Goal: Task Accomplishment & Management: Use online tool/utility

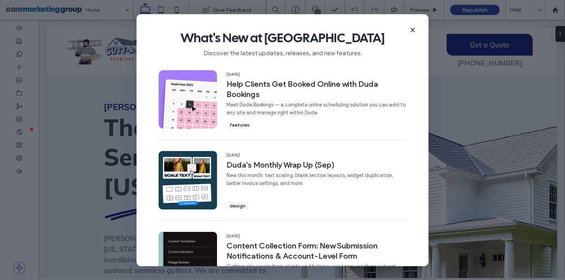
click at [409, 30] on span "What's New at [GEOGRAPHIC_DATA]" at bounding box center [282, 38] width 267 height 16
click at [413, 30] on icon at bounding box center [412, 30] width 6 height 6
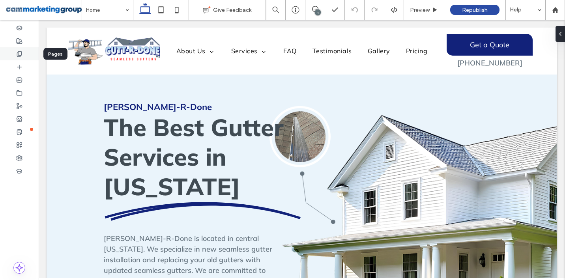
click at [21, 55] on use at bounding box center [19, 53] width 4 height 5
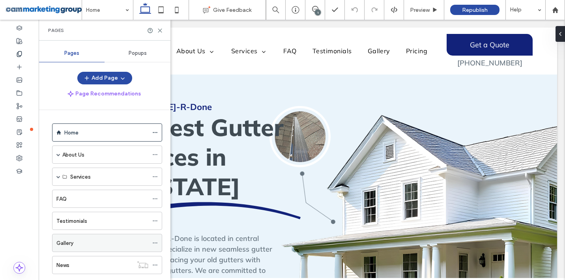
click at [73, 239] on div "Gallery" at bounding box center [102, 243] width 92 height 8
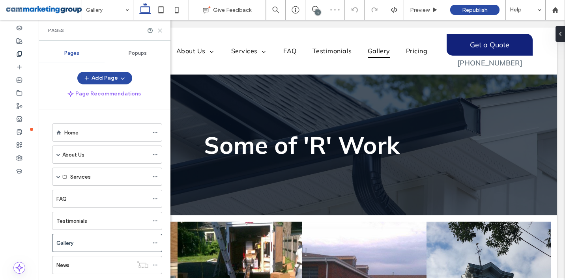
click at [161, 29] on use at bounding box center [160, 31] width 4 height 4
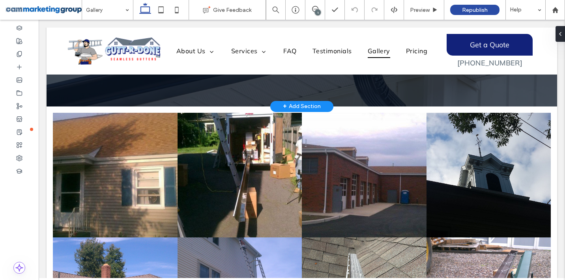
scroll to position [111, 0]
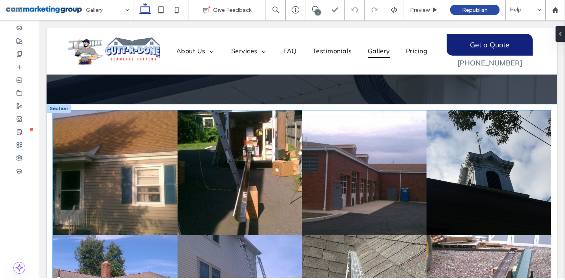
click at [235, 163] on link at bounding box center [240, 173] width 132 height 132
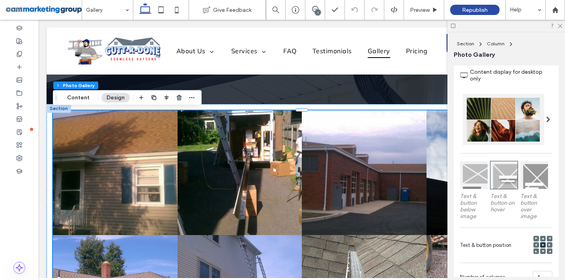
scroll to position [153, 0]
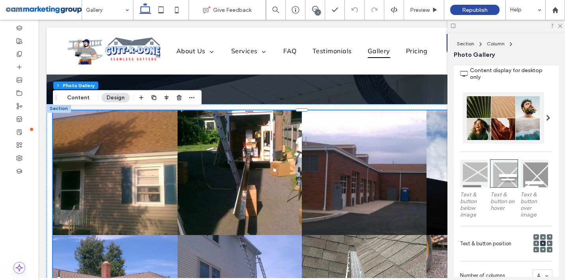
click at [476, 181] on div at bounding box center [474, 174] width 28 height 28
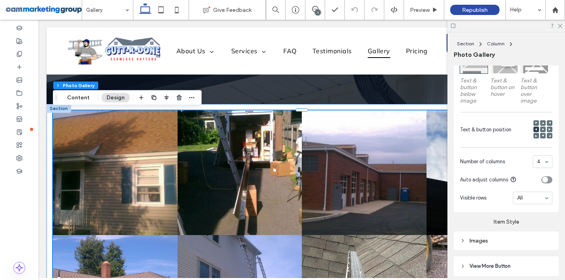
scroll to position [276, 0]
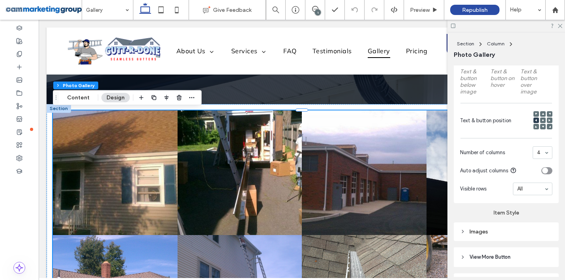
click at [492, 229] on div "Images" at bounding box center [506, 231] width 92 height 7
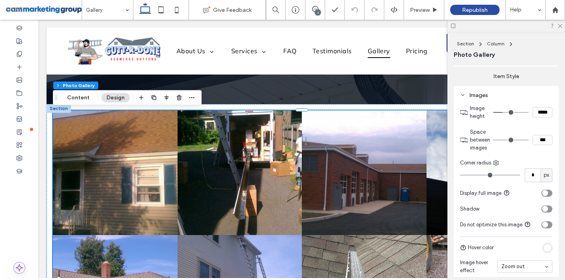
scroll to position [414, 0]
type input "*"
type input "***"
type input "*"
type input "***"
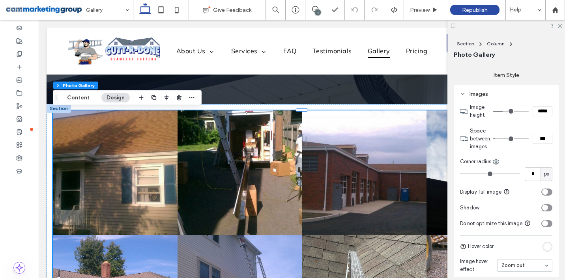
type input "*"
type input "***"
type input "*"
type input "***"
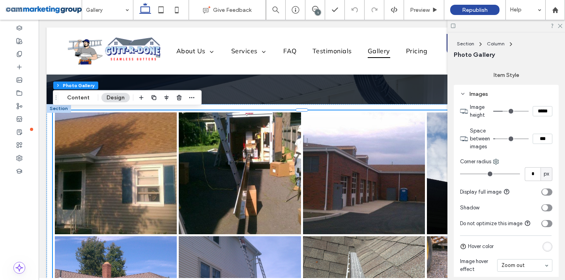
type input "*"
type input "***"
type input "*"
type input "***"
type input "*"
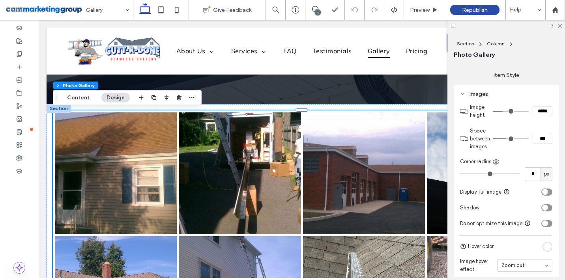
type input "***"
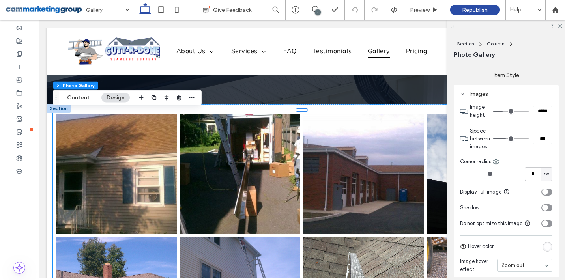
type input "*"
type input "***"
type input "**"
type input "****"
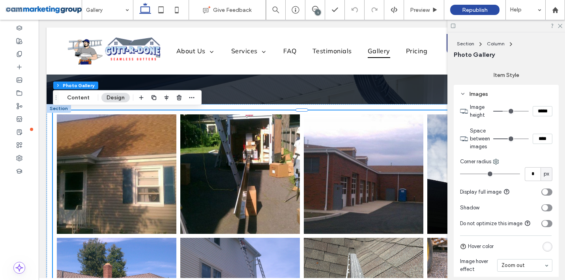
type input "**"
type input "****"
type input "**"
type input "****"
type input "**"
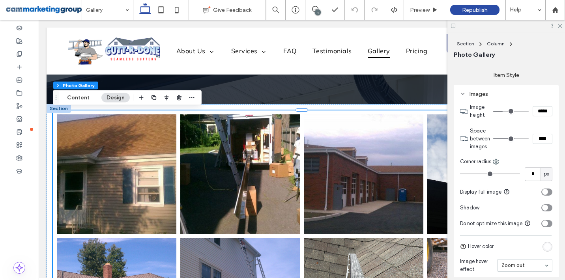
type input "****"
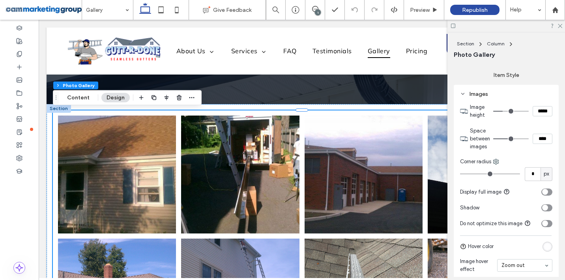
type input "**"
type input "****"
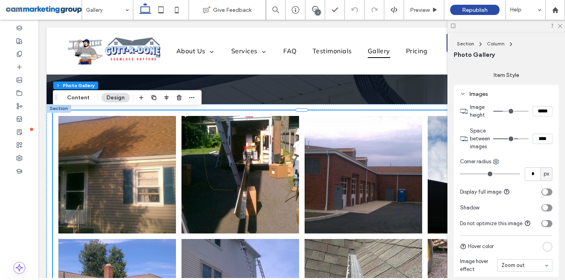
type input "**"
type input "****"
type input "**"
type input "****"
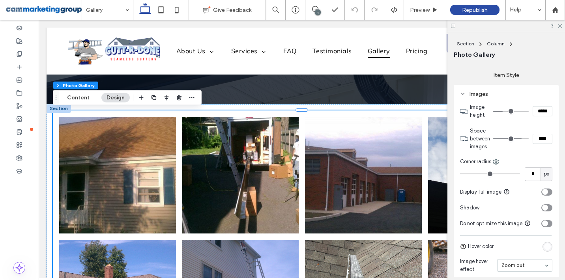
type input "**"
type input "****"
drag, startPoint x: 496, startPoint y: 139, endPoint x: 520, endPoint y: 142, distance: 24.2
type input "**"
click at [520, 139] on input "range" at bounding box center [510, 138] width 35 height 1
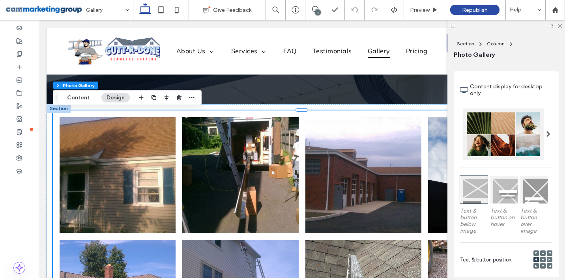
scroll to position [134, 0]
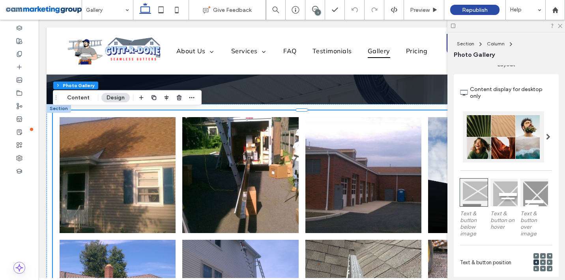
click at [549, 135] on span at bounding box center [548, 137] width 4 height 6
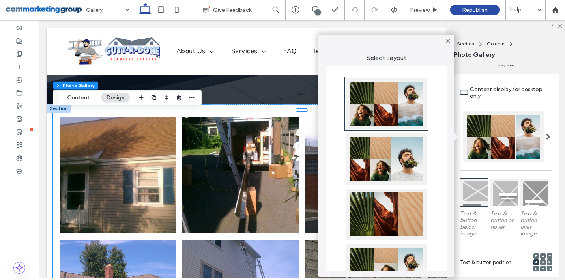
click at [541, 92] on label "Content display for desktop only" at bounding box center [511, 92] width 82 height 21
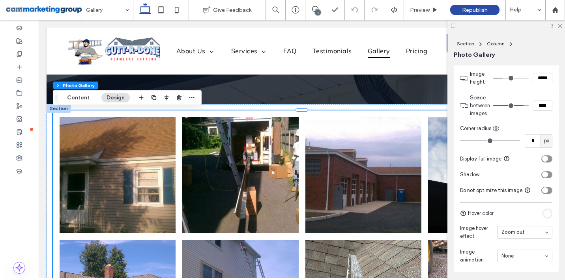
scroll to position [524, 0]
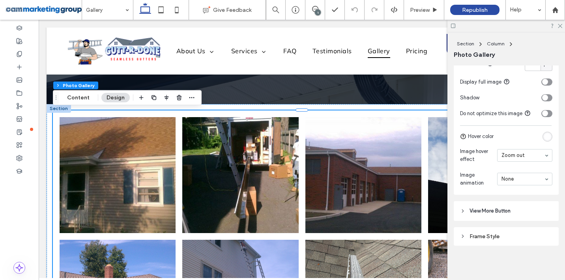
click at [463, 209] on icon at bounding box center [463, 211] width 6 height 6
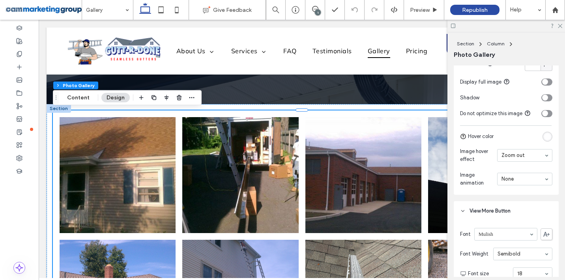
scroll to position [547, 0]
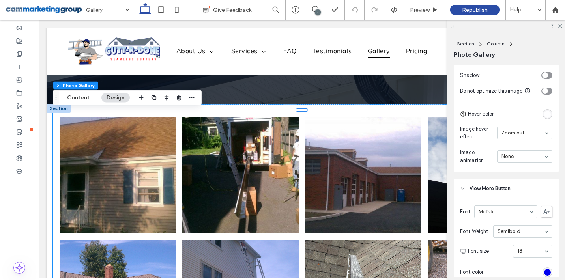
click at [462, 190] on icon at bounding box center [463, 189] width 6 height 6
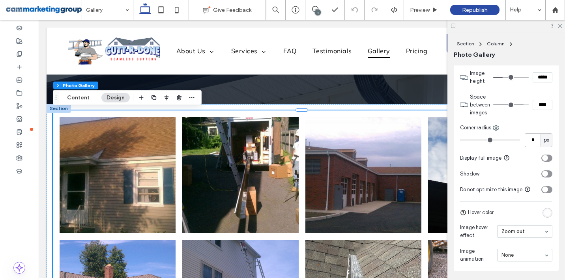
scroll to position [431, 0]
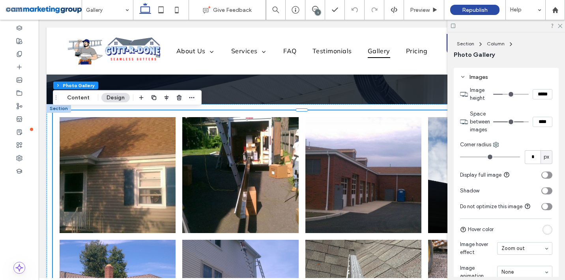
click at [127, 183] on link at bounding box center [117, 175] width 123 height 123
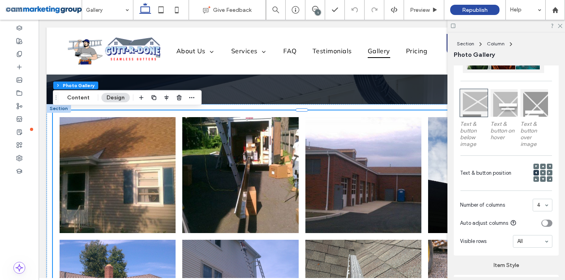
scroll to position [220, 0]
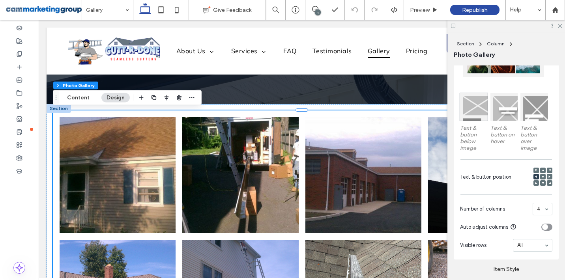
click at [470, 144] on label "Text & button below image" at bounding box center [474, 138] width 28 height 35
click at [491, 177] on span "Text & button position" at bounding box center [485, 177] width 51 height 8
click at [536, 170] on use at bounding box center [536, 170] width 2 height 2
click at [536, 175] on icon at bounding box center [536, 176] width 2 height 2
click at [536, 171] on icon at bounding box center [536, 170] width 2 height 2
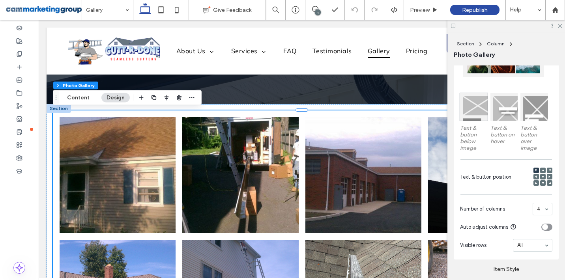
click at [543, 177] on icon at bounding box center [542, 176] width 2 height 2
click at [75, 97] on button "Content" at bounding box center [78, 97] width 33 height 9
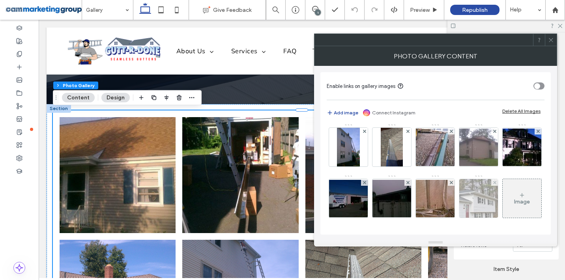
scroll to position [0, 0]
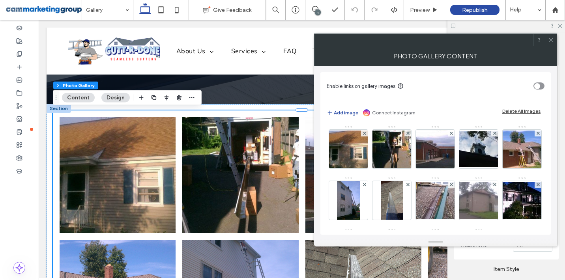
click at [112, 96] on button "Design" at bounding box center [115, 97] width 28 height 9
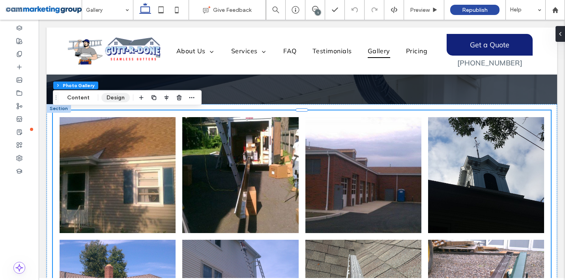
click at [112, 96] on button "Design" at bounding box center [115, 97] width 28 height 9
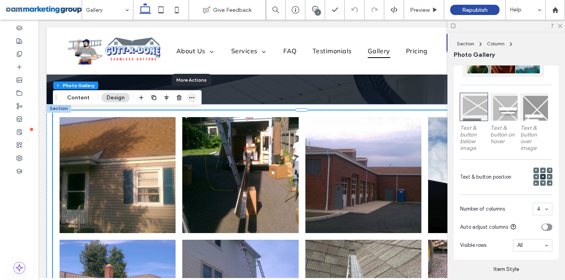
click at [188, 99] on icon "button" at bounding box center [191, 98] width 6 height 6
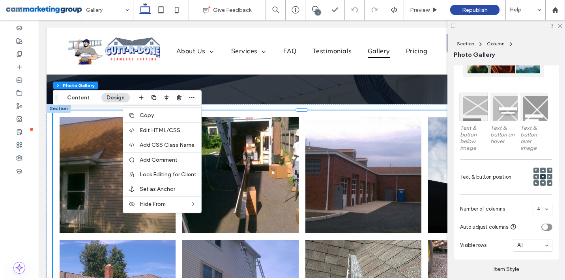
click at [476, 144] on label "Text & button below image" at bounding box center [474, 138] width 28 height 35
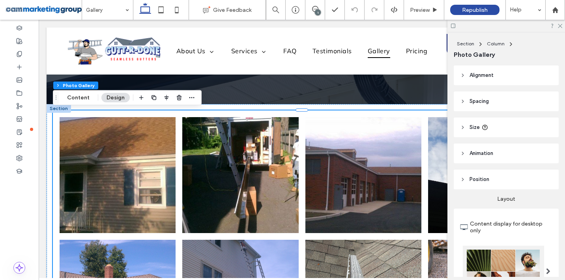
click at [121, 170] on link at bounding box center [117, 175] width 123 height 123
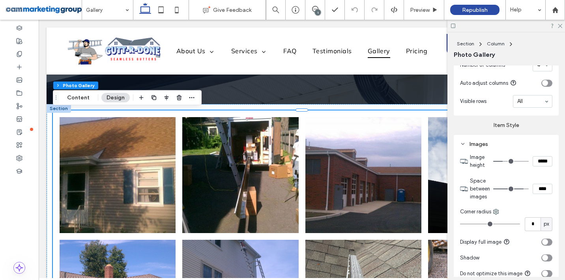
scroll to position [524, 0]
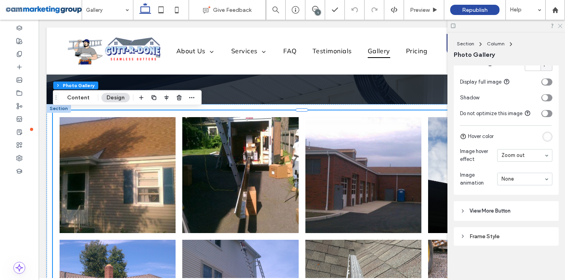
click at [559, 27] on icon at bounding box center [559, 25] width 5 height 5
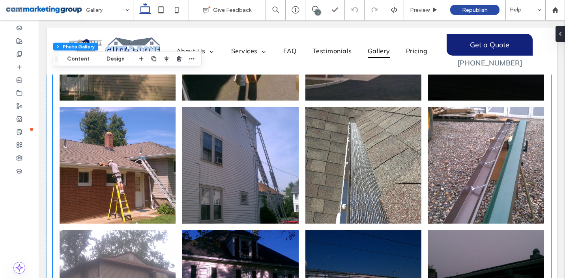
scroll to position [207, 0]
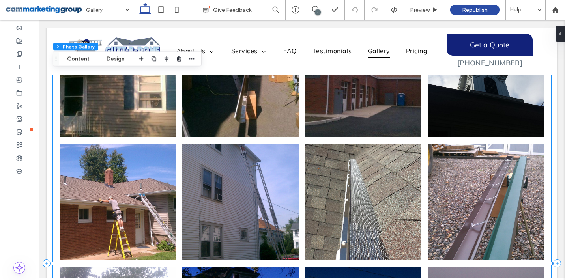
click at [111, 123] on link at bounding box center [117, 79] width 123 height 123
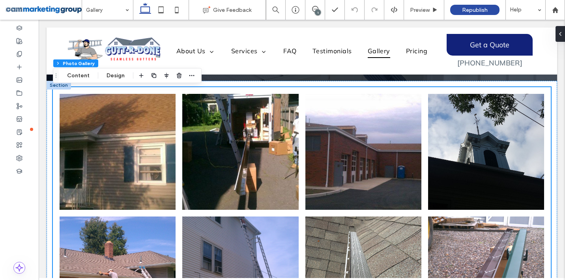
scroll to position [133, 0]
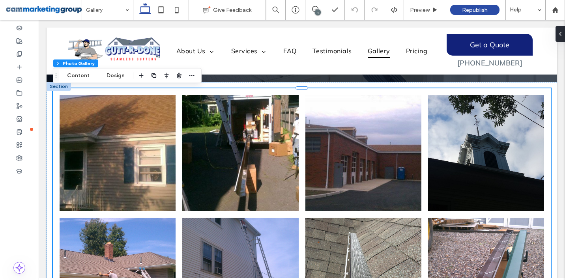
click at [69, 114] on link at bounding box center [117, 152] width 123 height 123
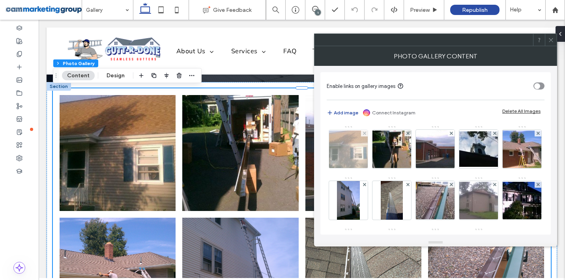
click at [341, 143] on img at bounding box center [348, 149] width 63 height 37
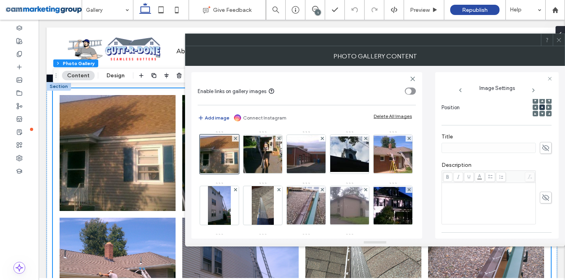
scroll to position [0, 0]
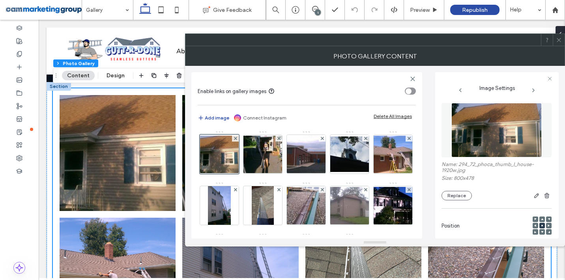
click at [148, 170] on link at bounding box center [117, 152] width 123 height 123
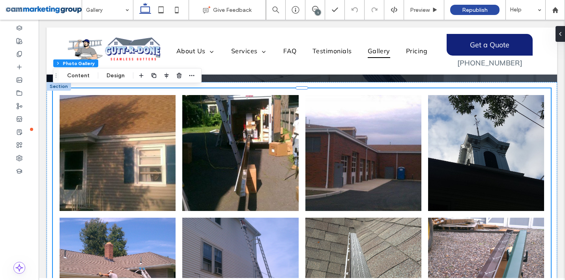
click at [148, 170] on link at bounding box center [117, 152] width 123 height 123
click at [136, 172] on link at bounding box center [117, 152] width 123 height 123
click at [164, 175] on link at bounding box center [117, 152] width 123 height 123
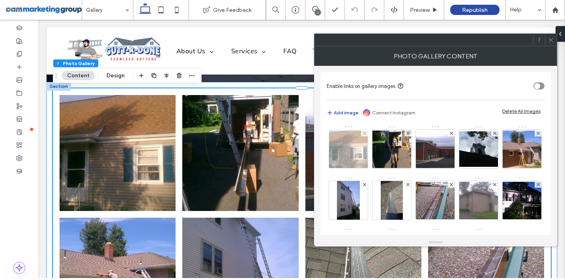
click at [358, 157] on img at bounding box center [348, 149] width 63 height 37
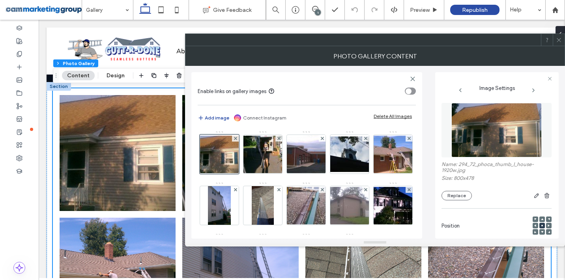
click at [493, 131] on img at bounding box center [496, 130] width 91 height 54
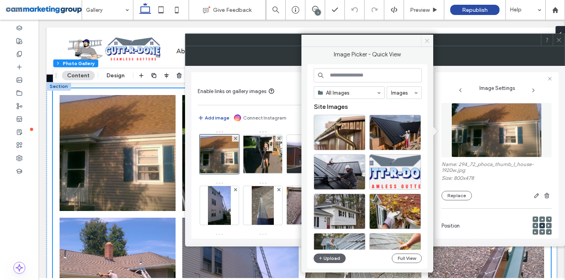
click at [427, 41] on use at bounding box center [427, 41] width 4 height 4
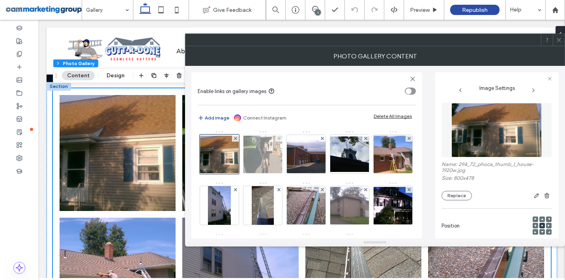
click at [263, 155] on img at bounding box center [262, 154] width 63 height 37
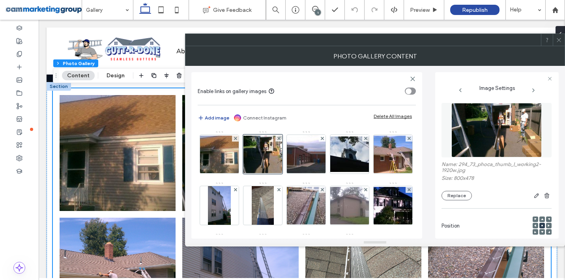
click at [512, 128] on img at bounding box center [496, 130] width 91 height 54
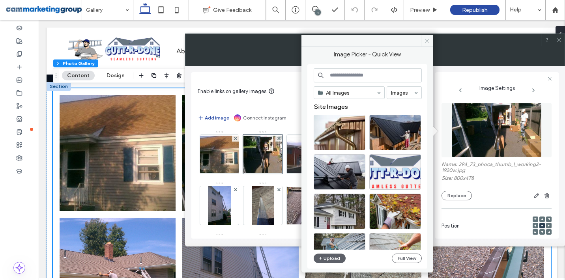
click at [427, 40] on use at bounding box center [427, 41] width 4 height 4
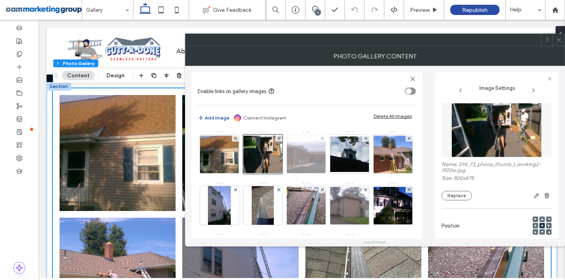
click at [312, 163] on img at bounding box center [305, 154] width 63 height 38
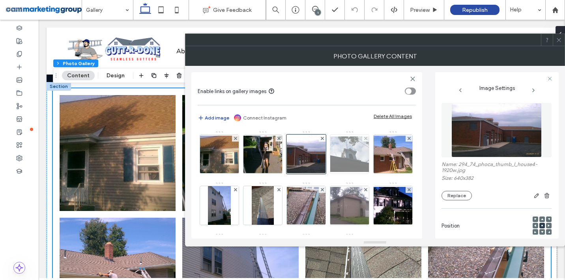
click at [348, 162] on img at bounding box center [349, 153] width 63 height 35
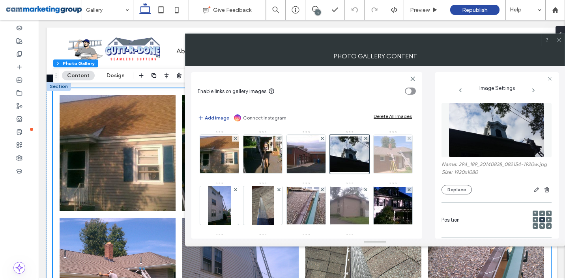
click at [361, 173] on img at bounding box center [392, 154] width 63 height 37
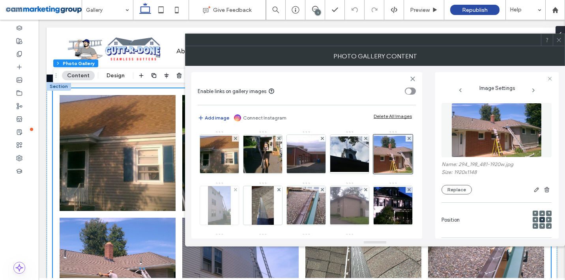
click at [231, 204] on img at bounding box center [219, 205] width 23 height 39
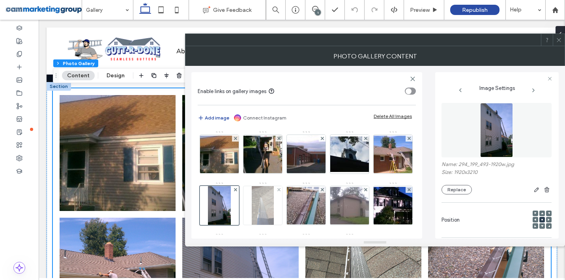
click at [273, 207] on img at bounding box center [263, 205] width 22 height 39
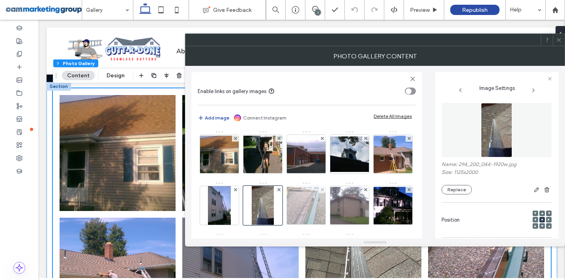
click at [338, 214] on img at bounding box center [305, 205] width 63 height 37
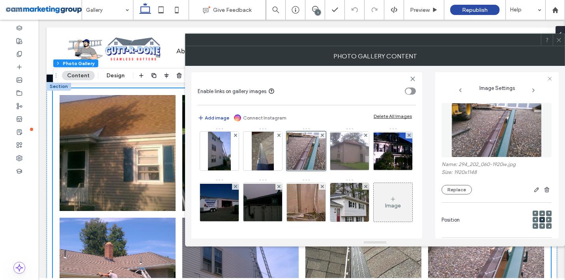
scroll to position [106, 0]
click at [361, 154] on img at bounding box center [392, 150] width 63 height 37
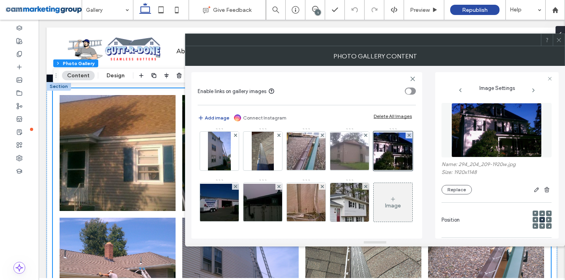
click at [475, 136] on img at bounding box center [496, 130] width 90 height 54
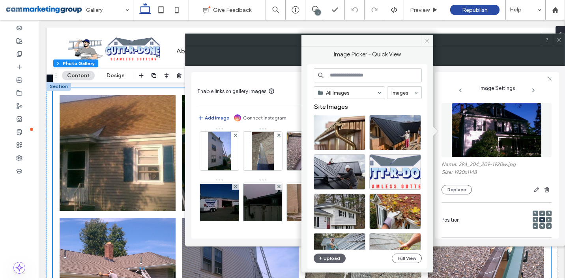
click at [428, 43] on icon at bounding box center [427, 41] width 6 height 6
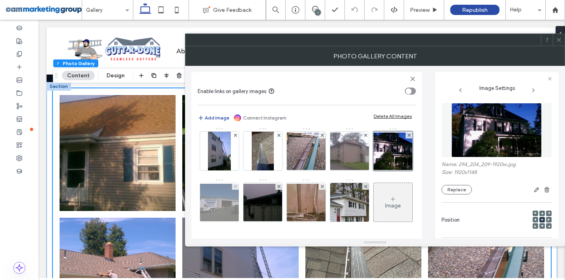
click at [251, 184] on img at bounding box center [219, 202] width 63 height 37
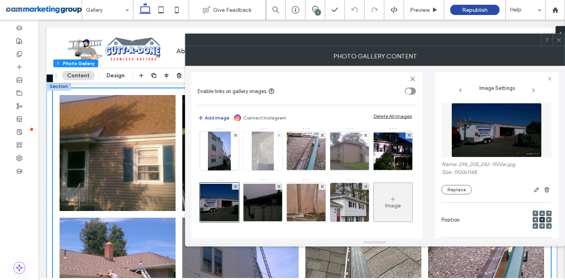
scroll to position [71, 0]
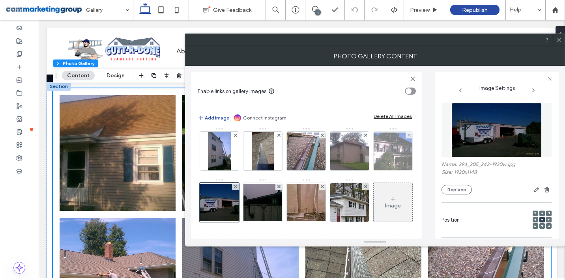
click at [361, 170] on img at bounding box center [392, 150] width 63 height 37
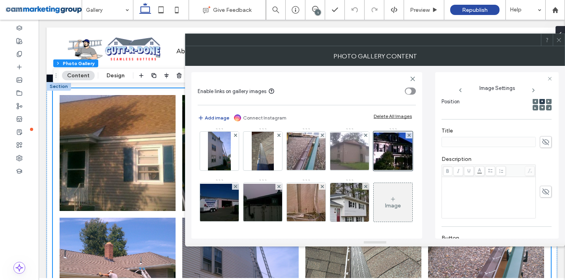
scroll to position [123, 0]
click at [467, 171] on span at bounding box center [469, 166] width 10 height 10
click at [461, 178] on div "Rich Text Editor" at bounding box center [488, 176] width 91 height 6
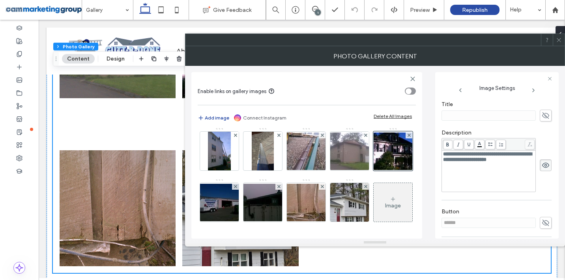
scroll to position [147, 0]
click at [544, 165] on use at bounding box center [545, 162] width 7 height 5
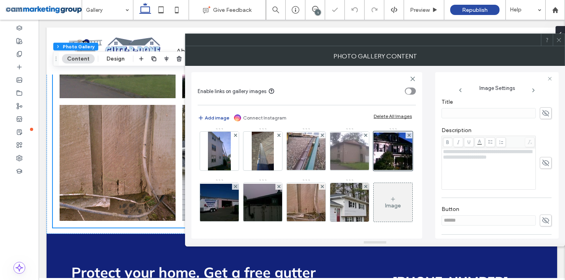
click at [544, 165] on icon at bounding box center [545, 163] width 8 height 9
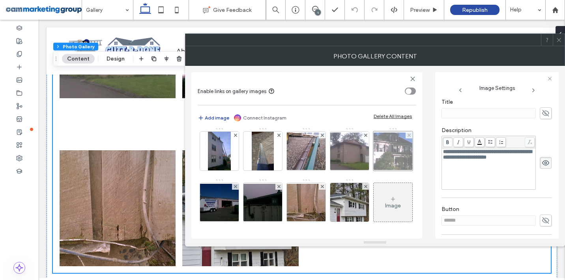
scroll to position [0, 0]
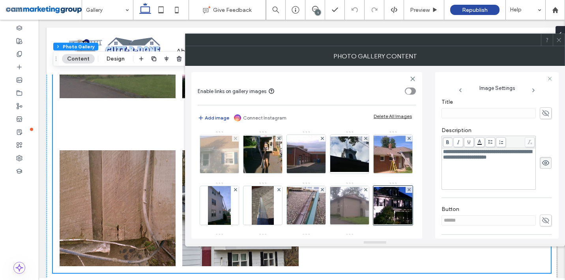
click at [222, 157] on img at bounding box center [219, 154] width 63 height 37
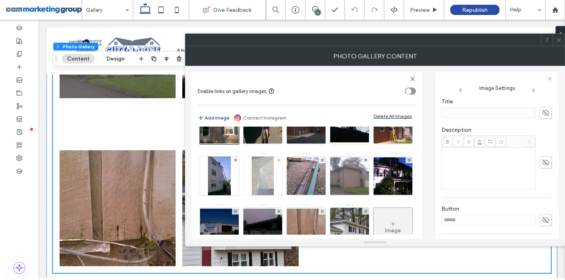
scroll to position [73, 0]
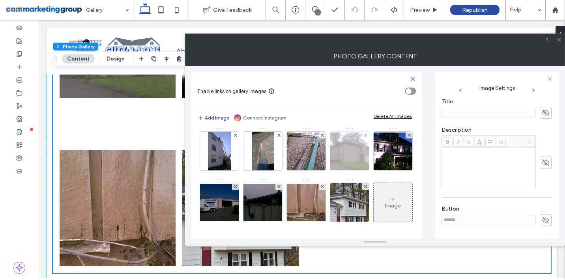
click at [318, 170] on img at bounding box center [349, 150] width 63 height 37
click at [476, 163] on div "Rich Text Editor" at bounding box center [488, 168] width 91 height 39
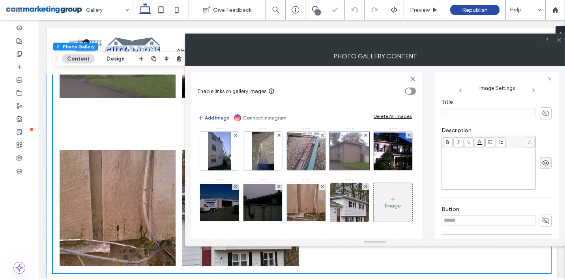
click at [466, 155] on div "Rich Text Editor" at bounding box center [488, 152] width 91 height 6
click at [459, 159] on span "**********" at bounding box center [487, 154] width 89 height 11
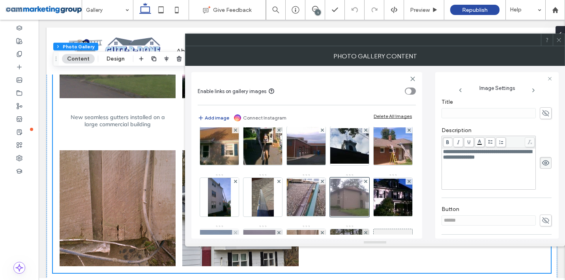
scroll to position [0, 0]
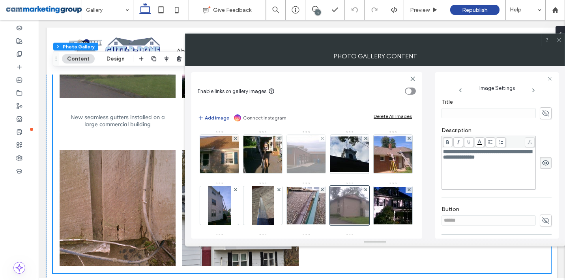
click at [307, 167] on img at bounding box center [305, 154] width 63 height 38
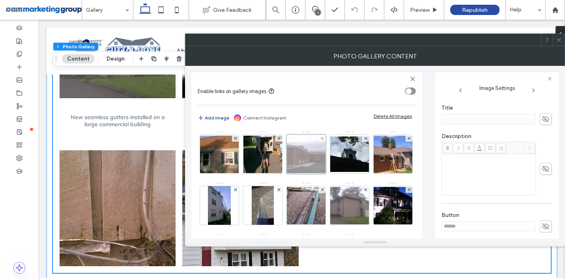
scroll to position [153, 0]
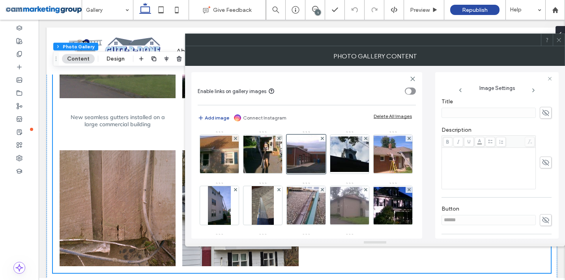
click at [476, 159] on div "Rich Text Editor" at bounding box center [488, 168] width 91 height 39
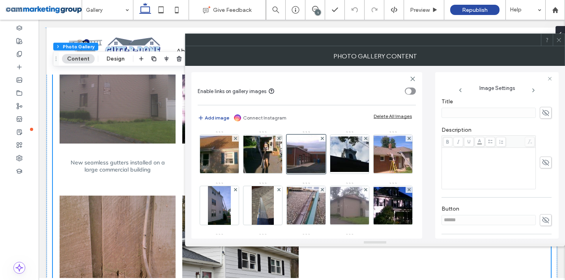
scroll to position [537, 0]
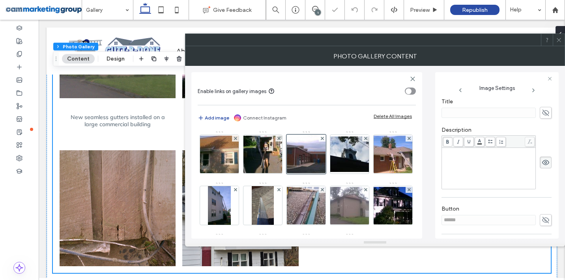
click at [465, 154] on div "Rich Text Editor" at bounding box center [488, 152] width 91 height 6
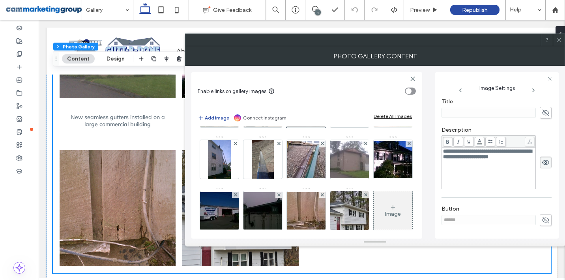
scroll to position [51, 0]
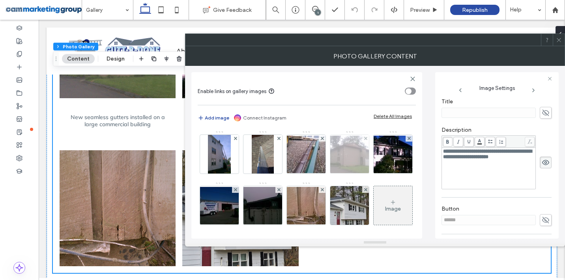
click at [318, 173] on img at bounding box center [349, 154] width 63 height 37
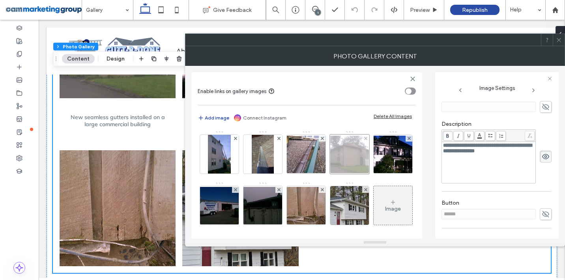
scroll to position [147, 0]
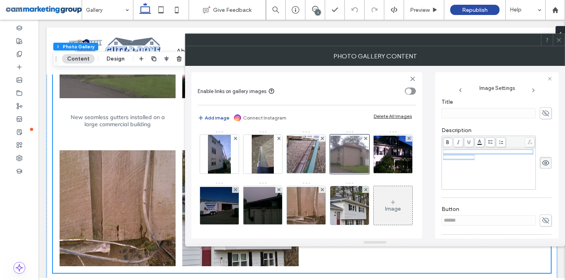
drag, startPoint x: 507, startPoint y: 160, endPoint x: 439, endPoint y: 155, distance: 67.7
click at [439, 155] on div "**********" at bounding box center [496, 155] width 123 height 166
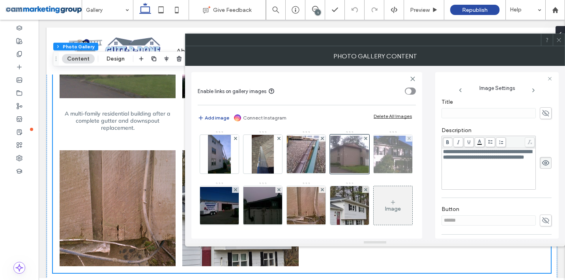
click at [361, 173] on img at bounding box center [392, 154] width 63 height 37
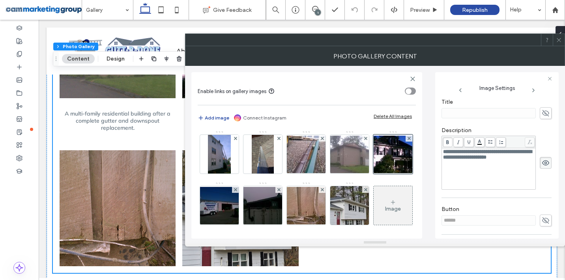
click at [472, 156] on span "**********" at bounding box center [487, 154] width 89 height 11
click at [442, 152] on div "**********" at bounding box center [488, 168] width 93 height 41
click at [446, 154] on span "**********" at bounding box center [487, 154] width 89 height 11
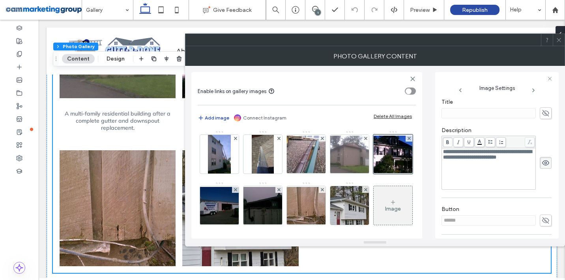
click at [482, 159] on span "**********" at bounding box center [487, 154] width 89 height 11
drag, startPoint x: 482, startPoint y: 159, endPoint x: 514, endPoint y: 158, distance: 31.6
click at [514, 158] on span "**********" at bounding box center [487, 154] width 89 height 11
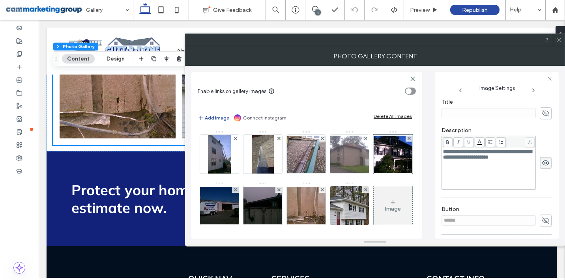
scroll to position [0, 0]
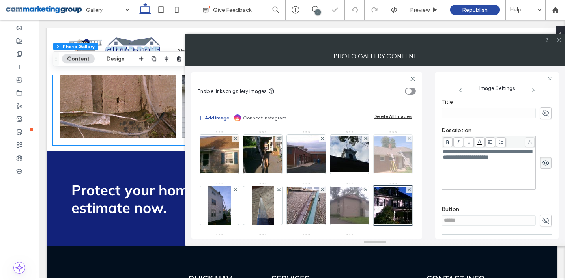
click at [225, 159] on img at bounding box center [219, 154] width 63 height 37
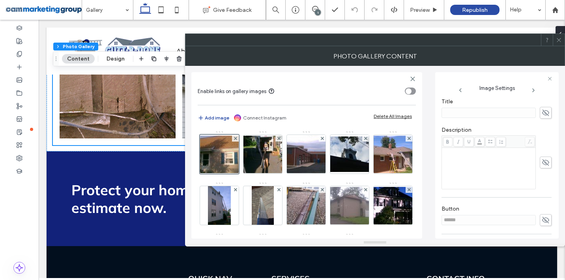
scroll to position [44, 0]
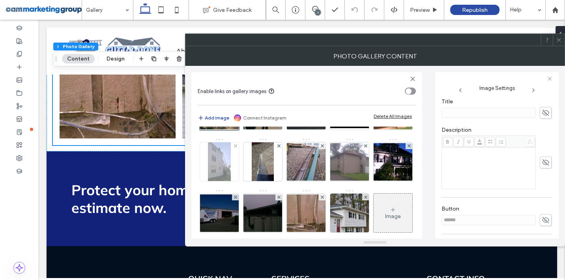
click at [231, 164] on img at bounding box center [219, 161] width 23 height 39
click at [472, 163] on div "Rich Text Editor" at bounding box center [488, 168] width 91 height 39
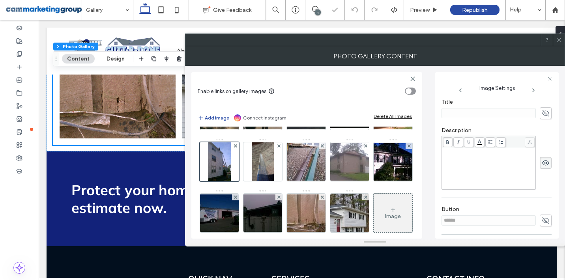
scroll to position [710, 0]
click at [462, 153] on div "Rich Text Editor" at bounding box center [488, 152] width 91 height 6
paste div "Rich Text Editor"
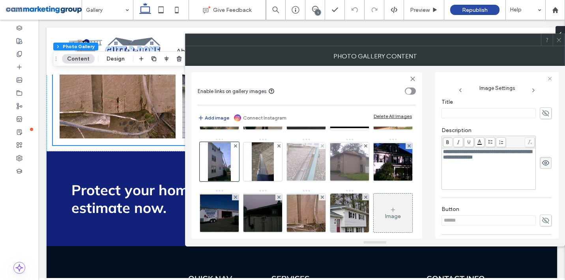
scroll to position [0, 0]
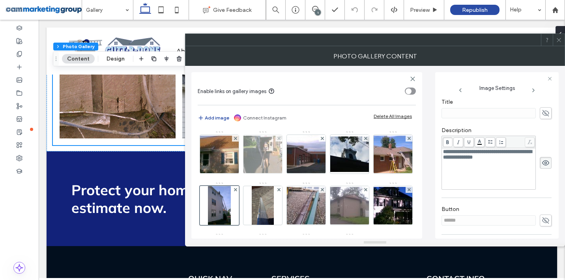
click at [263, 155] on img at bounding box center [262, 154] width 63 height 37
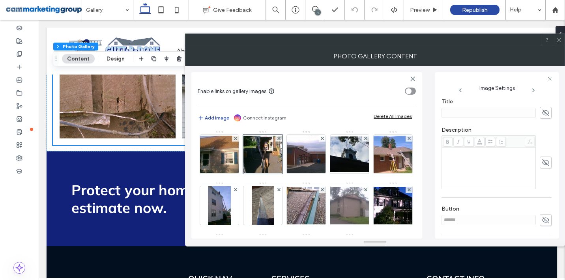
scroll to position [2, 0]
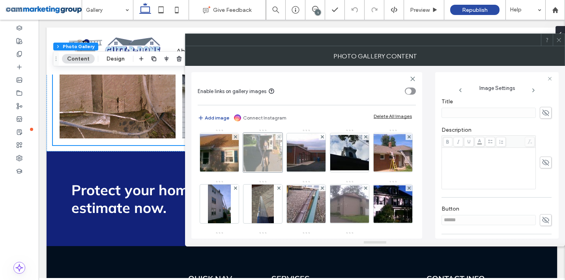
click at [267, 160] on div at bounding box center [262, 152] width 39 height 39
click at [466, 160] on div "Rich Text Editor" at bounding box center [488, 168] width 91 height 39
click at [453, 154] on div "Rich Text Editor" at bounding box center [488, 152] width 91 height 6
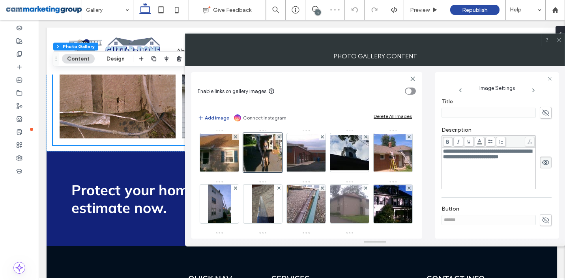
click at [445, 153] on span "**********" at bounding box center [487, 154] width 89 height 11
click at [444, 159] on span "**********" at bounding box center [487, 154] width 89 height 11
drag, startPoint x: 443, startPoint y: 158, endPoint x: 480, endPoint y: 160, distance: 37.1
click at [480, 159] on span "**********" at bounding box center [487, 154] width 89 height 11
click at [526, 160] on span "**********" at bounding box center [487, 157] width 89 height 16
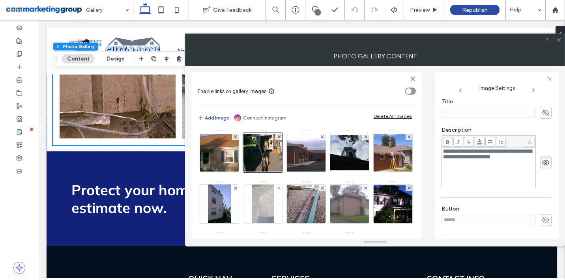
click at [273, 195] on img at bounding box center [263, 204] width 22 height 39
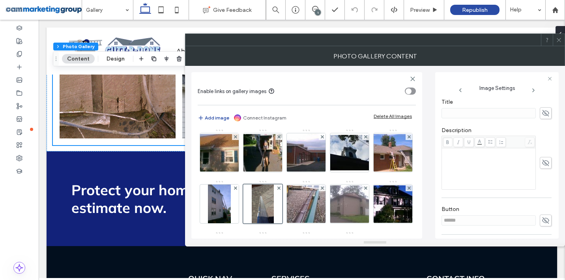
click at [476, 158] on div "Rich Text Editor" at bounding box center [488, 168] width 91 height 39
click at [445, 152] on span "**********" at bounding box center [487, 154] width 89 height 11
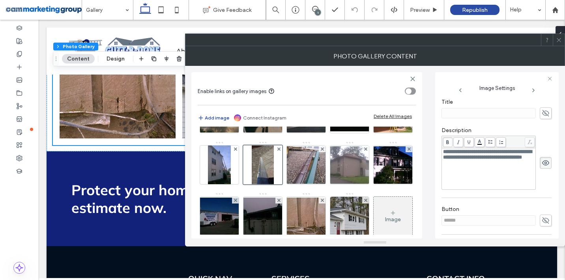
scroll to position [41, 0]
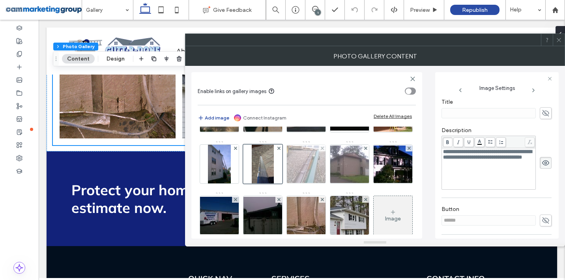
click at [338, 168] on img at bounding box center [305, 164] width 63 height 37
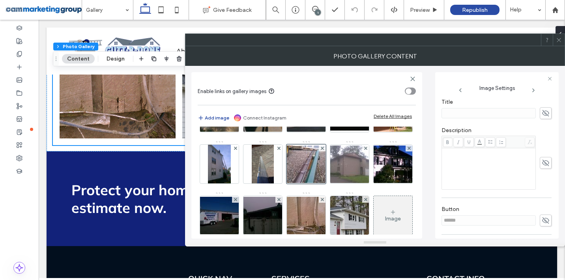
click at [464, 157] on div "Rich Text Editor" at bounding box center [488, 168] width 91 height 39
click at [458, 155] on div "Rich Text Editor" at bounding box center [488, 152] width 91 height 6
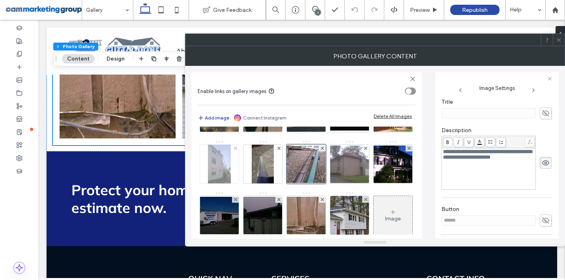
scroll to position [0, 0]
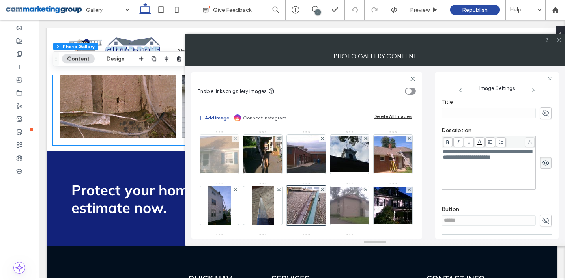
click at [218, 160] on img at bounding box center [219, 154] width 63 height 37
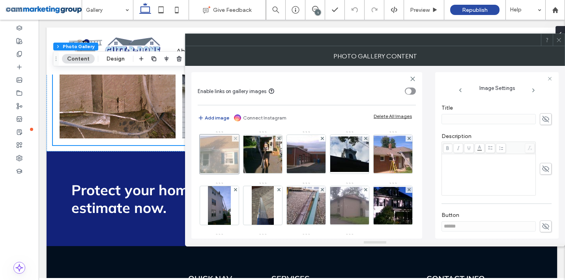
scroll to position [153, 0]
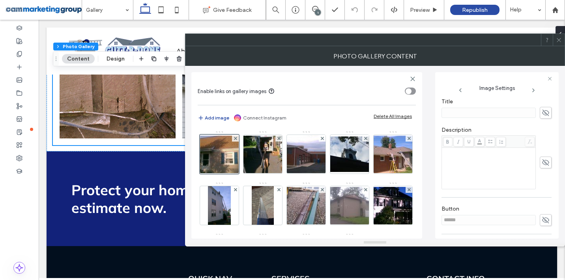
click at [472, 163] on div "Rich Text Editor" at bounding box center [488, 168] width 91 height 39
click at [461, 154] on div "Rich Text Editor" at bounding box center [488, 152] width 91 height 6
click at [494, 159] on span "**********" at bounding box center [487, 154] width 89 height 11
click at [509, 158] on span "**********" at bounding box center [487, 154] width 89 height 11
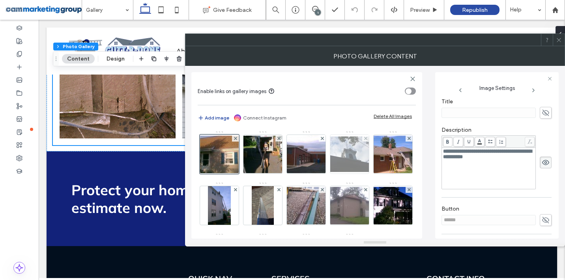
click at [345, 164] on img at bounding box center [349, 153] width 63 height 35
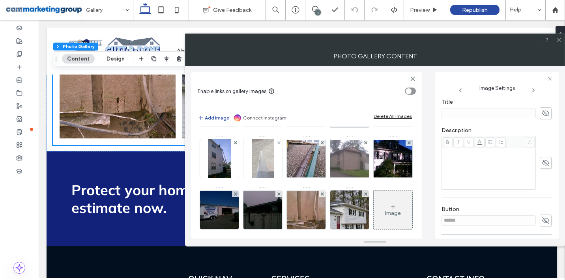
scroll to position [0, 0]
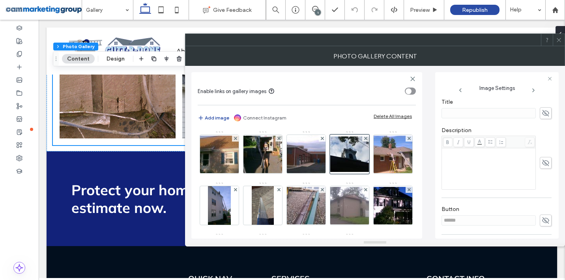
click at [459, 159] on div "Rich Text Editor" at bounding box center [488, 168] width 91 height 39
click at [449, 154] on div "Rich Text Editor" at bounding box center [488, 152] width 91 height 6
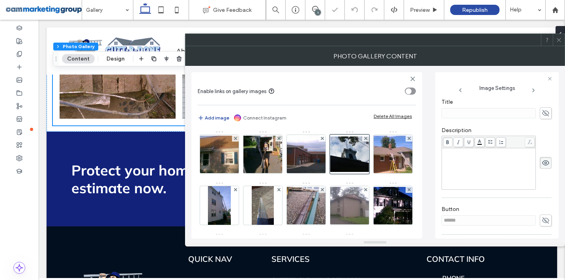
scroll to position [690, 0]
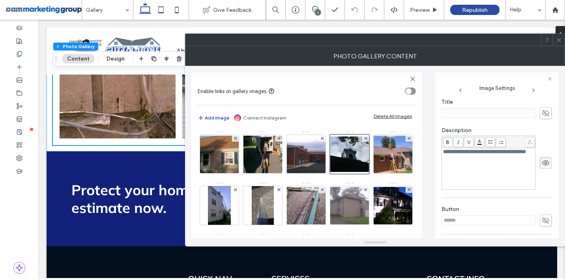
click at [505, 154] on span "**********" at bounding box center [484, 151] width 83 height 5
click at [501, 152] on span "**********" at bounding box center [484, 151] width 83 height 5
click at [515, 160] on div "**********" at bounding box center [488, 154] width 91 height 11
click at [309, 157] on img at bounding box center [305, 154] width 63 height 38
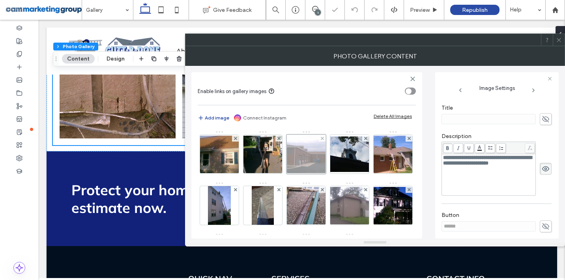
scroll to position [153, 0]
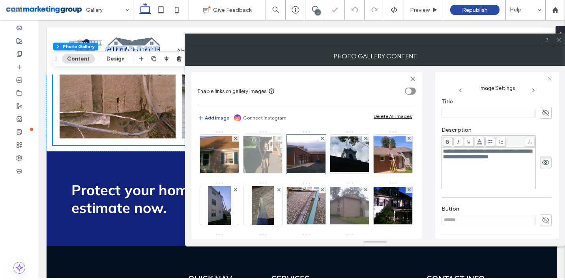
click at [273, 158] on img at bounding box center [262, 154] width 63 height 37
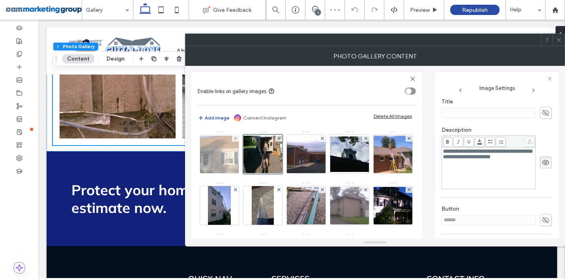
click at [233, 160] on img at bounding box center [219, 154] width 63 height 37
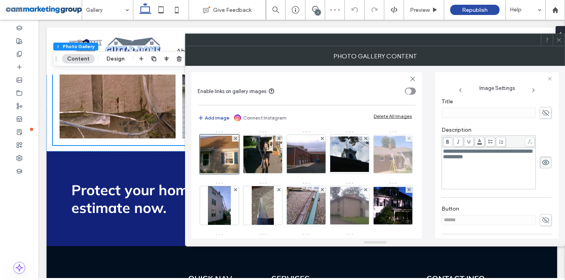
click at [361, 173] on img at bounding box center [392, 154] width 63 height 37
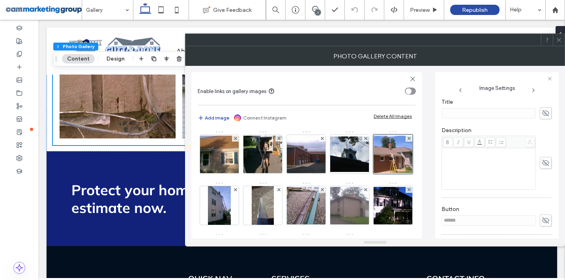
click at [471, 155] on div "Rich Text Editor" at bounding box center [488, 152] width 91 height 6
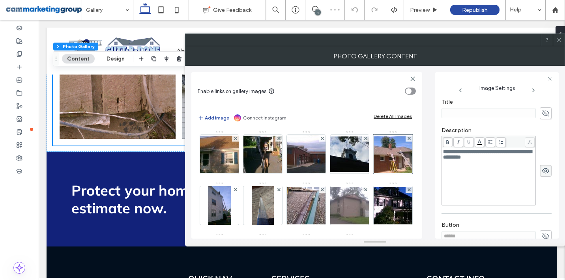
click at [489, 160] on div "**********" at bounding box center [488, 154] width 91 height 11
click at [466, 199] on div "Rich Text Editor" at bounding box center [488, 196] width 91 height 6
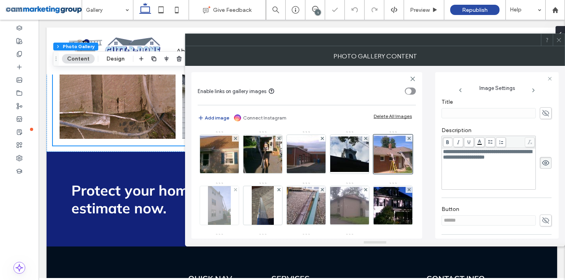
click at [231, 214] on img at bounding box center [219, 205] width 23 height 39
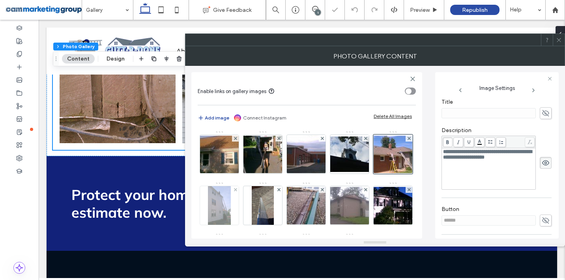
scroll to position [682, 0]
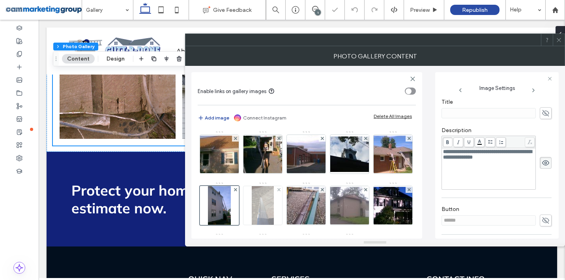
click at [273, 213] on img at bounding box center [263, 205] width 22 height 39
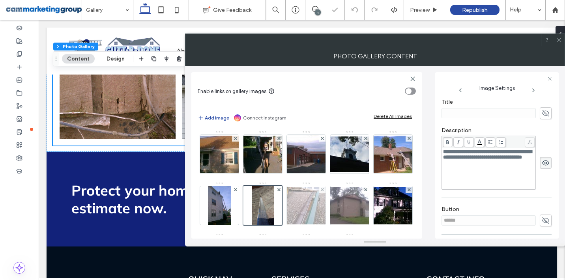
click at [338, 208] on img at bounding box center [305, 205] width 63 height 37
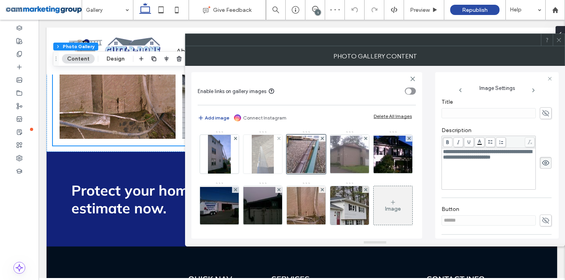
scroll to position [58, 0]
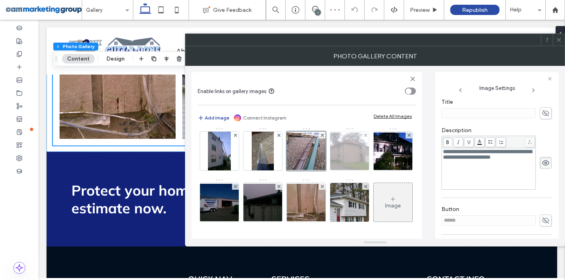
click at [318, 170] on img at bounding box center [349, 150] width 63 height 37
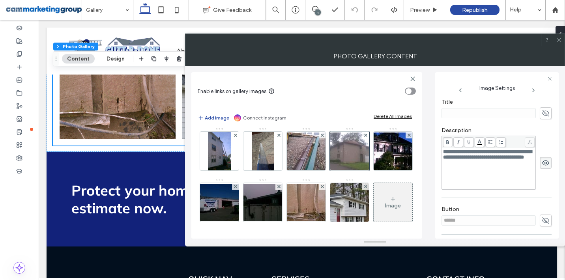
click at [476, 155] on span "**********" at bounding box center [487, 154] width 89 height 11
drag, startPoint x: 475, startPoint y: 154, endPoint x: 448, endPoint y: 153, distance: 27.2
click at [448, 153] on span "**********" at bounding box center [487, 154] width 89 height 11
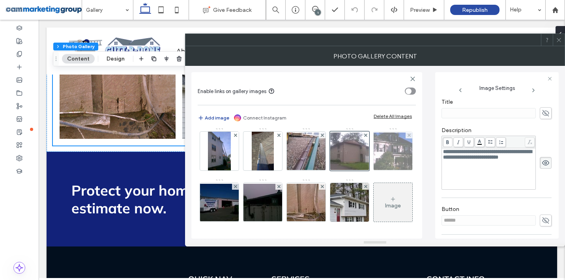
click at [361, 170] on img at bounding box center [392, 150] width 63 height 37
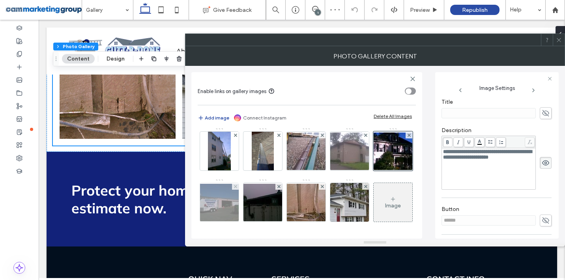
click at [251, 202] on img at bounding box center [219, 202] width 63 height 37
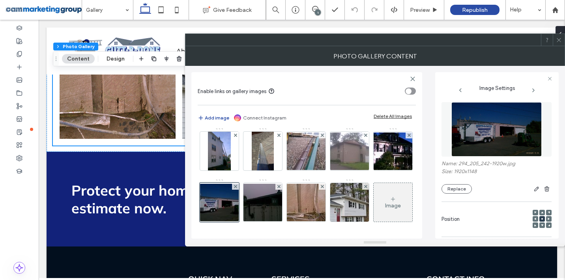
scroll to position [0, 0]
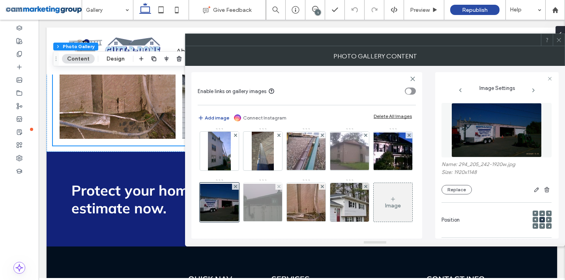
click at [294, 184] on img at bounding box center [262, 202] width 63 height 37
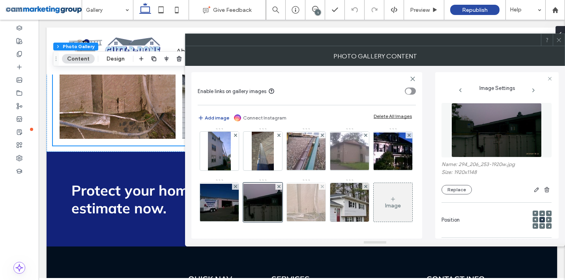
click at [274, 209] on img at bounding box center [305, 202] width 63 height 37
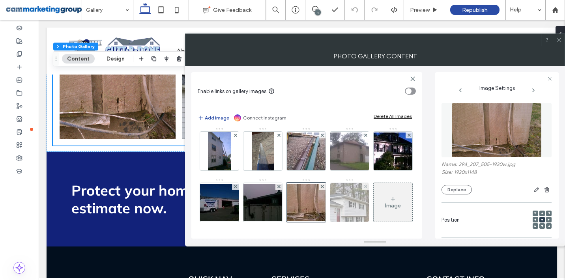
click at [324, 200] on img at bounding box center [350, 202] width 52 height 39
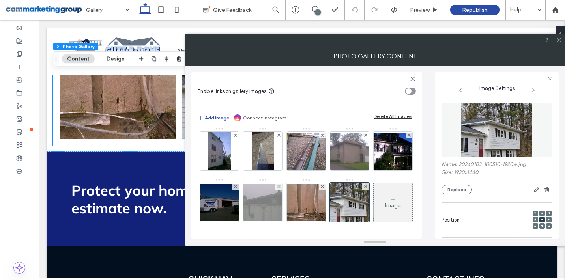
click at [294, 184] on img at bounding box center [262, 202] width 63 height 37
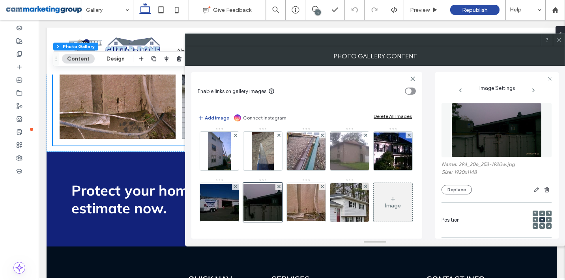
click at [459, 215] on div "Position" at bounding box center [496, 220] width 110 height 27
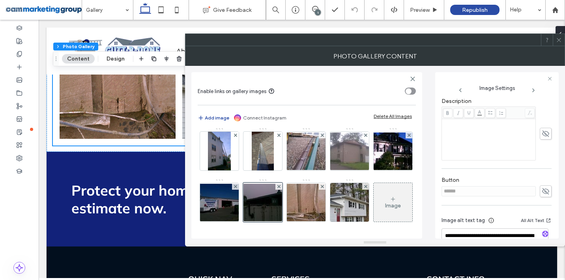
scroll to position [178, 0]
click at [448, 125] on div "Rich Text Editor" at bounding box center [488, 137] width 91 height 39
click at [455, 123] on div "Rich Text Editor" at bounding box center [488, 121] width 91 height 6
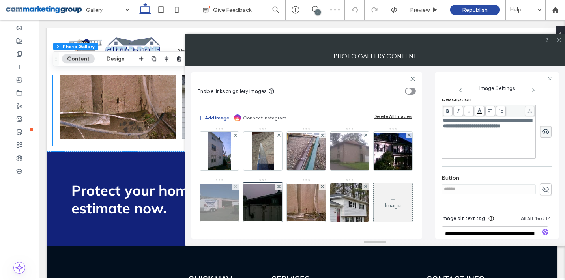
click at [251, 184] on img at bounding box center [219, 202] width 63 height 37
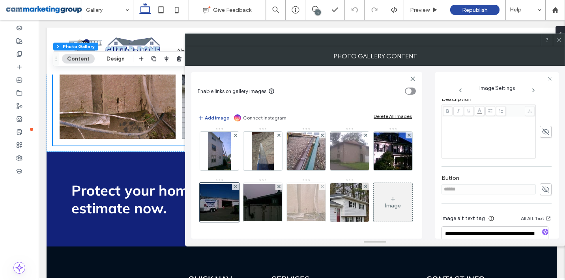
click at [274, 208] on img at bounding box center [305, 202] width 63 height 37
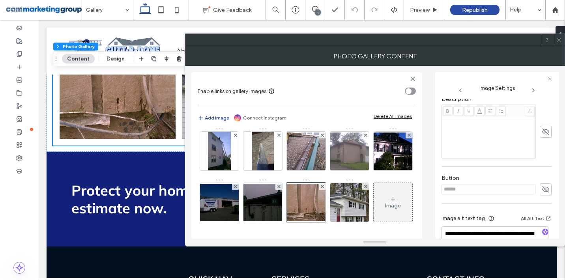
click at [465, 131] on div "Rich Text Editor" at bounding box center [488, 137] width 91 height 39
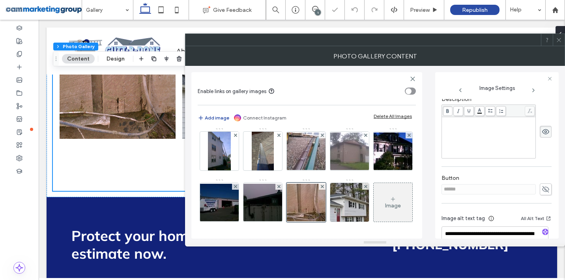
click at [454, 126] on div "Rich Text Editor" at bounding box center [488, 137] width 91 height 39
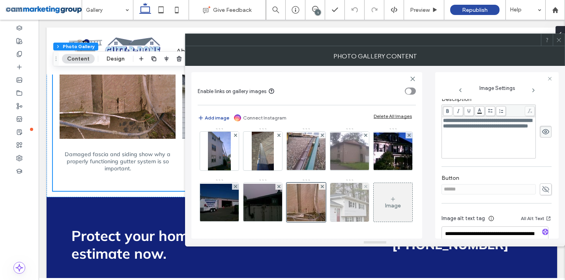
click at [324, 219] on img at bounding box center [350, 202] width 52 height 39
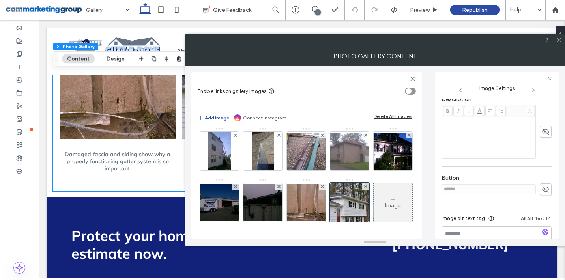
click at [457, 121] on div "Rich Text Editor" at bounding box center [488, 121] width 91 height 6
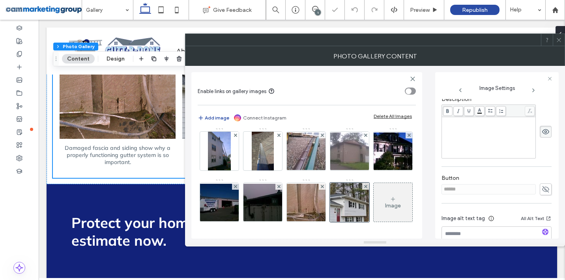
click at [454, 126] on div "Rich Text Editor" at bounding box center [488, 137] width 91 height 39
click at [445, 123] on span "**********" at bounding box center [489, 123] width 92 height 11
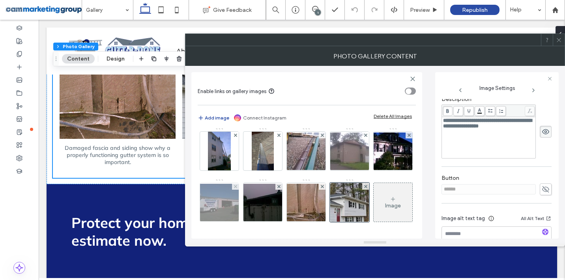
click at [251, 184] on img at bounding box center [219, 202] width 63 height 37
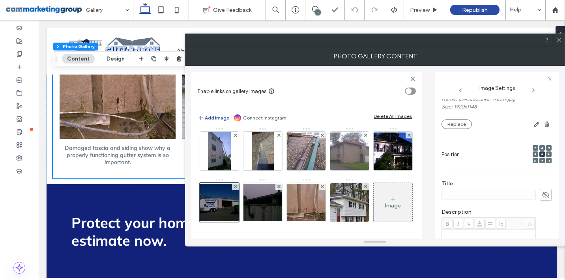
scroll to position [0, 0]
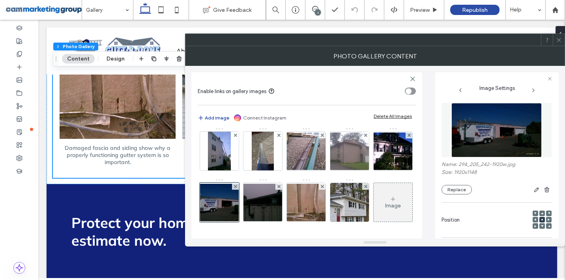
click at [471, 144] on img at bounding box center [496, 130] width 90 height 54
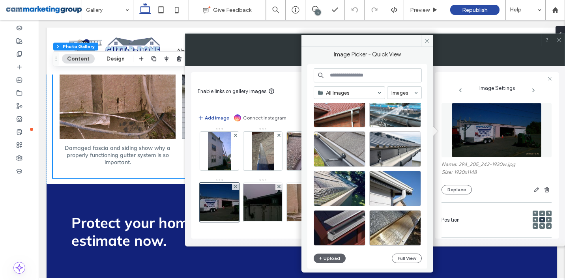
scroll to position [346, 0]
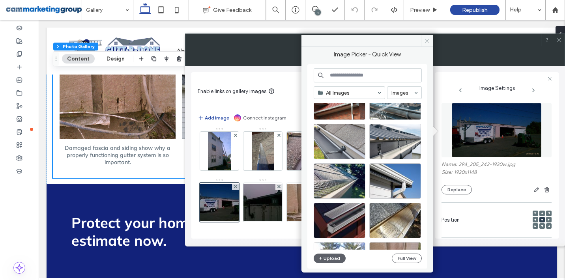
click at [428, 39] on icon at bounding box center [427, 41] width 6 height 6
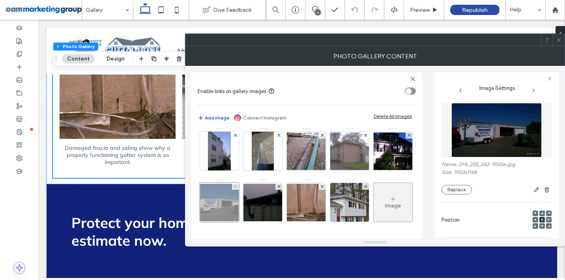
click at [239, 183] on div at bounding box center [219, 202] width 39 height 39
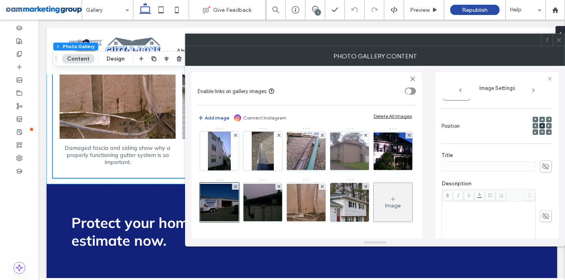
scroll to position [96, 0]
click at [476, 203] on div "Rich Text Editor" at bounding box center [488, 203] width 91 height 6
click at [471, 209] on div "Rich Text Editor" at bounding box center [488, 219] width 91 height 39
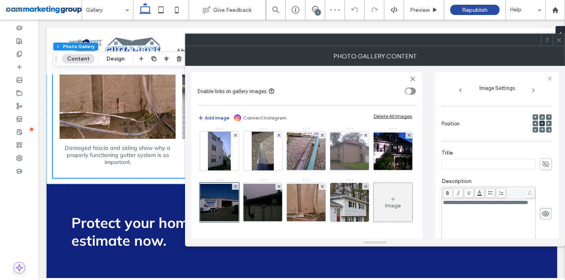
click at [467, 205] on span "**********" at bounding box center [485, 202] width 85 height 5
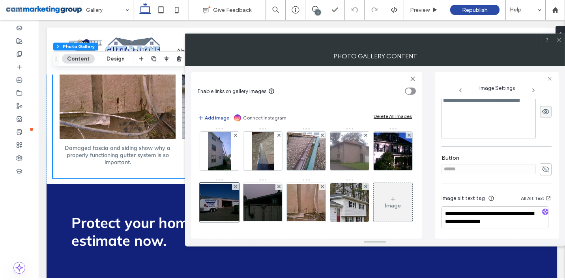
scroll to position [199, 0]
click at [550, 79] on icon at bounding box center [549, 78] width 5 height 5
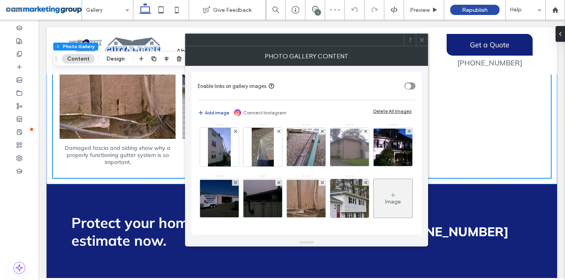
click at [148, 171] on span "Damaged fascia and siding show why a properly functioning gutter system is so i…" at bounding box center [118, 155] width 116 height 33
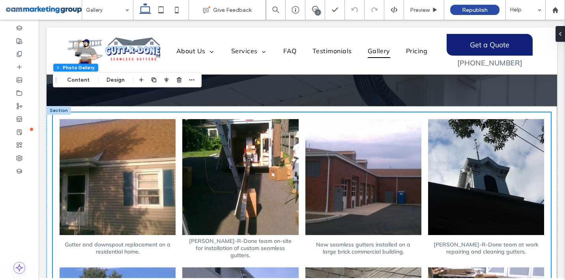
scroll to position [107, 0]
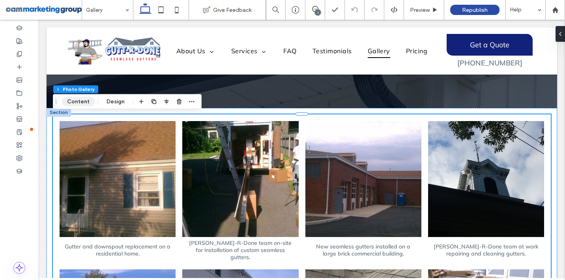
click at [79, 103] on button "Content" at bounding box center [78, 101] width 33 height 9
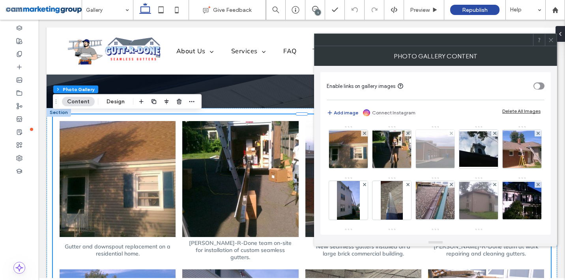
scroll to position [105, 0]
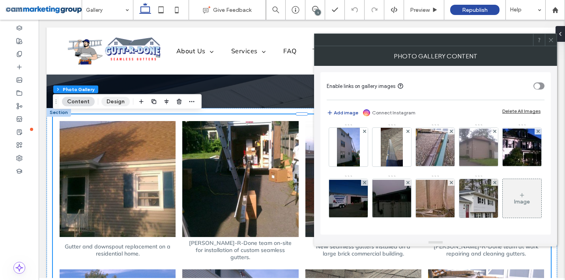
click at [112, 104] on button "Design" at bounding box center [115, 101] width 28 height 9
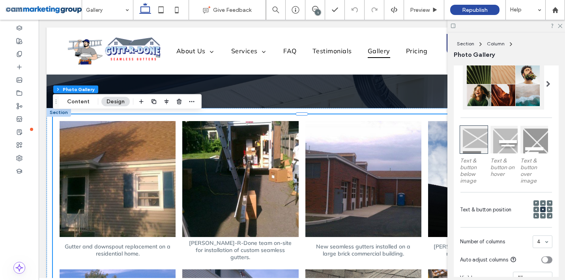
scroll to position [195, 0]
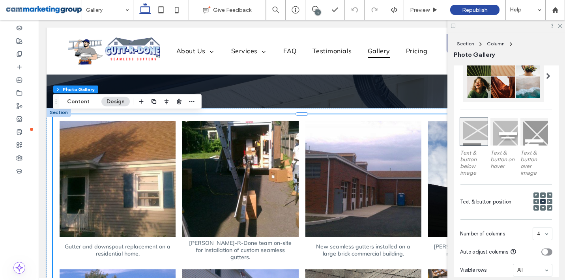
click at [509, 131] on div at bounding box center [504, 132] width 28 height 28
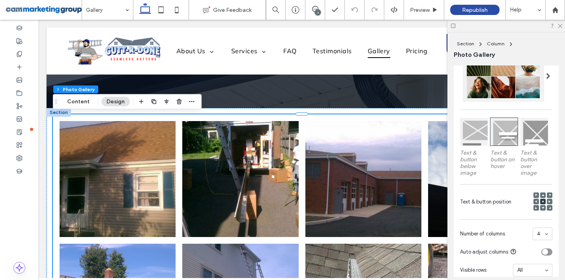
click at [534, 132] on div at bounding box center [534, 132] width 28 height 28
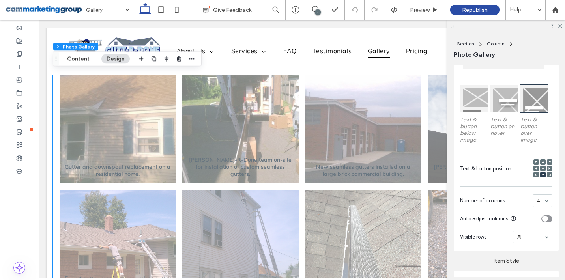
scroll to position [225, 0]
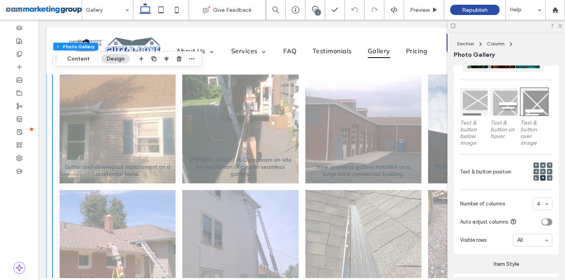
click at [536, 172] on icon at bounding box center [536, 171] width 2 height 2
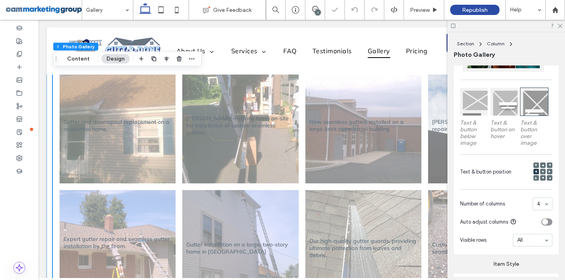
click at [543, 170] on icon at bounding box center [542, 171] width 2 height 2
click at [541, 164] on icon at bounding box center [542, 165] width 2 height 2
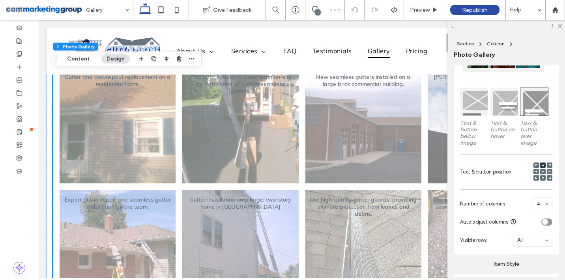
click at [535, 177] on icon at bounding box center [536, 178] width 2 height 2
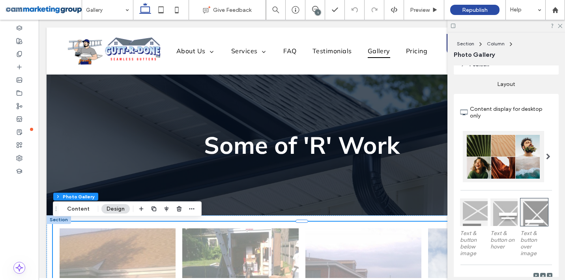
scroll to position [113, 0]
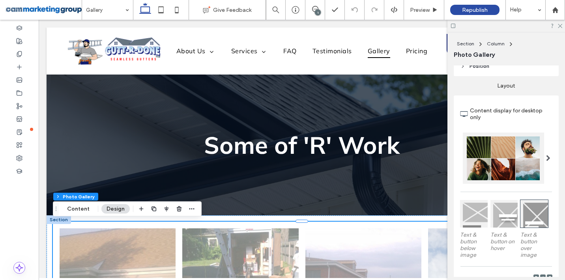
click at [498, 210] on div at bounding box center [504, 214] width 28 height 28
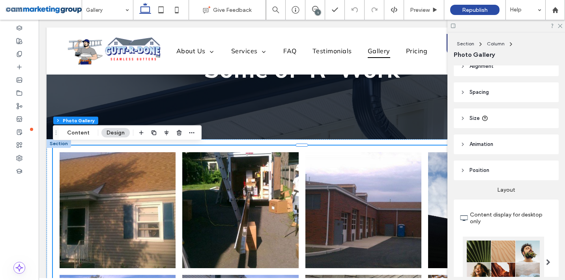
scroll to position [0, 0]
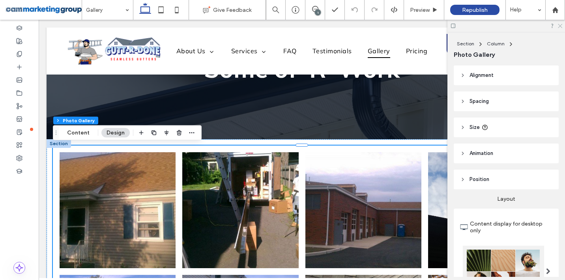
click at [560, 27] on icon at bounding box center [559, 25] width 5 height 5
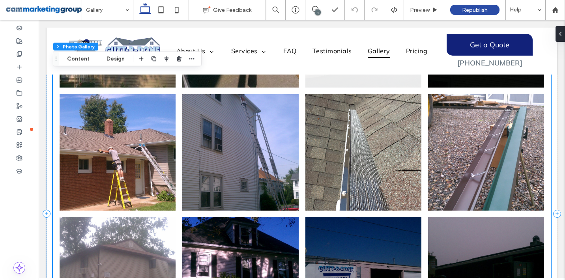
scroll to position [258, 0]
